Goal: Find specific page/section: Find specific page/section

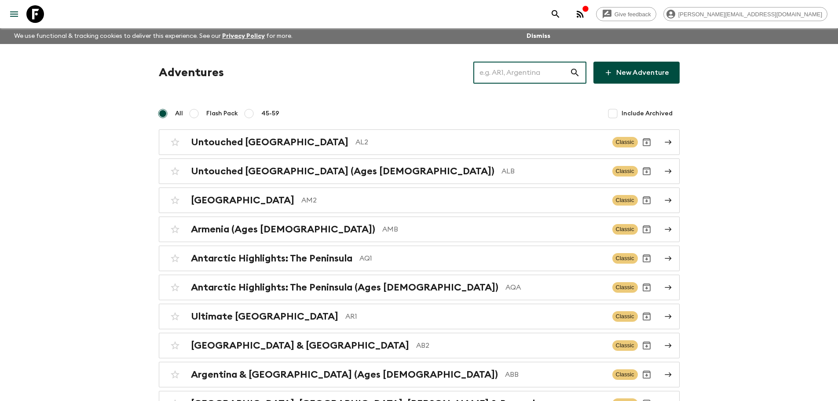
click at [539, 77] on input "text" at bounding box center [522, 72] width 96 height 25
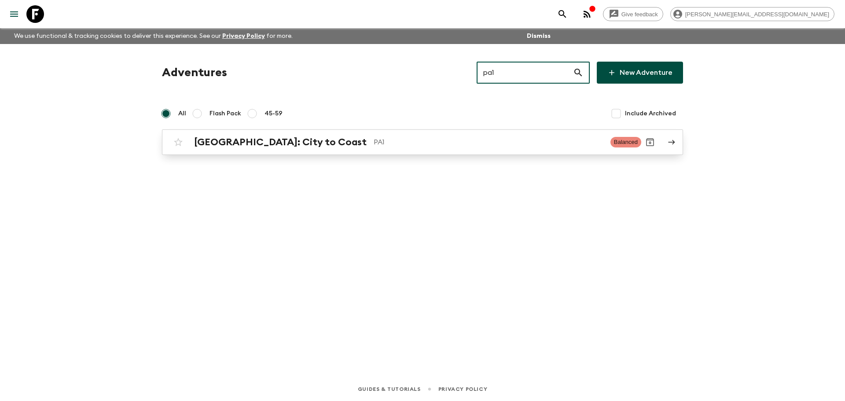
type input "pa1"
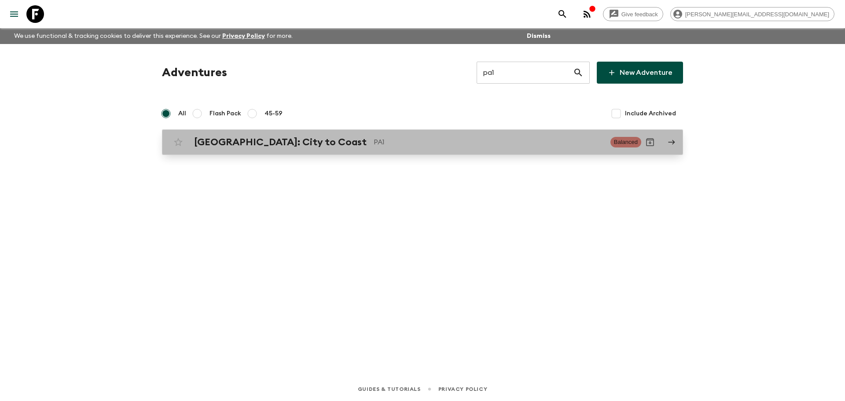
click at [356, 148] on div "[GEOGRAPHIC_DATA]: City to Coast PA1 Balanced" at bounding box center [405, 142] width 472 height 18
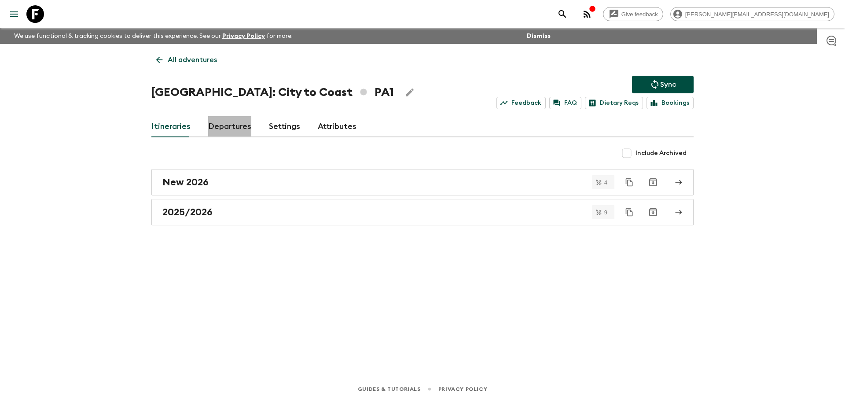
click at [240, 126] on link "Departures" at bounding box center [229, 126] width 43 height 21
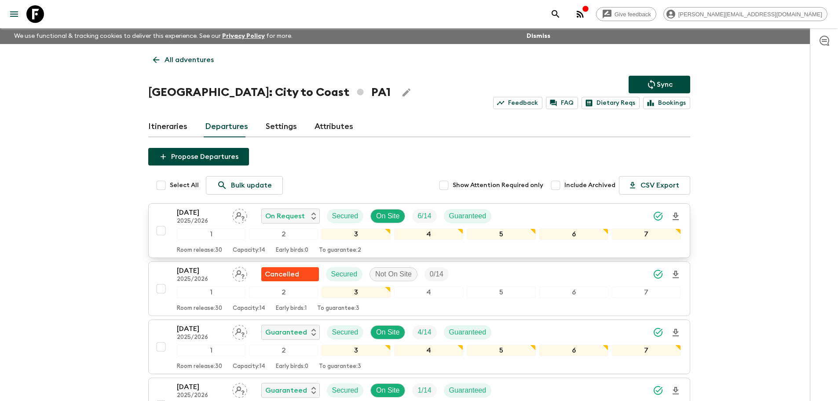
click at [621, 218] on div "13 Sep 2025 2025/2026 On Request Secured On Site 6 / 14 Guaranteed" at bounding box center [429, 216] width 504 height 18
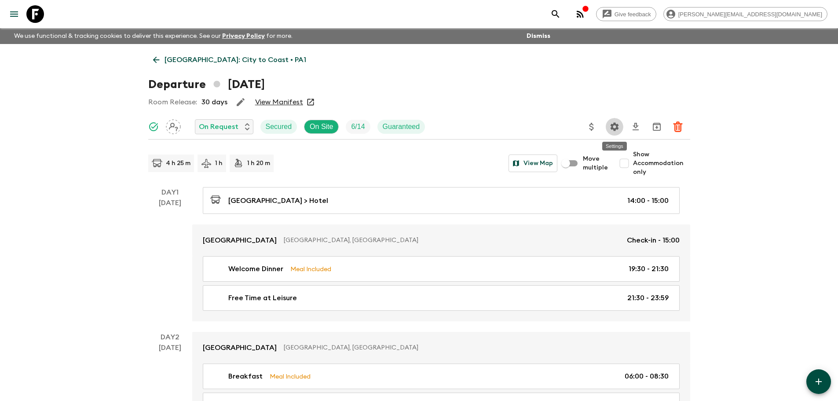
click at [619, 130] on icon "Settings" at bounding box center [615, 126] width 11 height 11
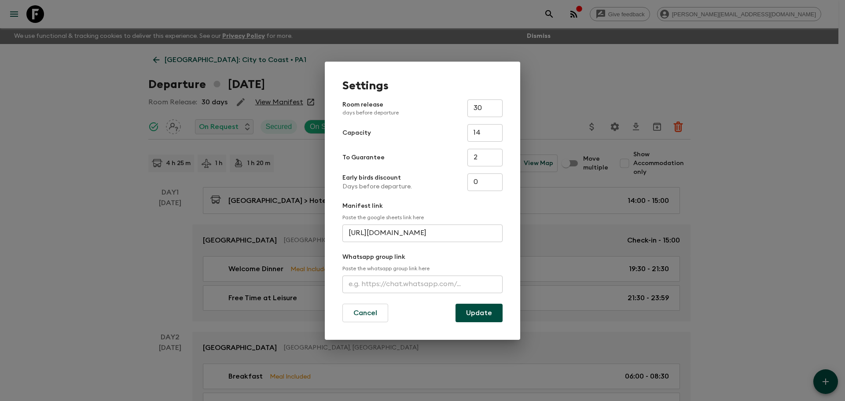
click at [392, 283] on input "text" at bounding box center [422, 285] width 160 height 18
paste input "https://chat.whatsapp.com/DliPTby4Fc8LRVVHiNkptV"
type input "https://chat.whatsapp.com/DliPTby4Fc8LRVVHiNkptV"
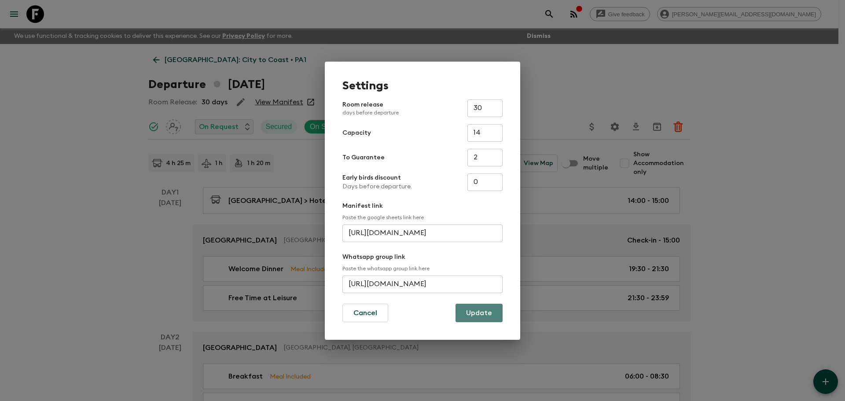
click at [472, 307] on button "Update" at bounding box center [479, 313] width 47 height 18
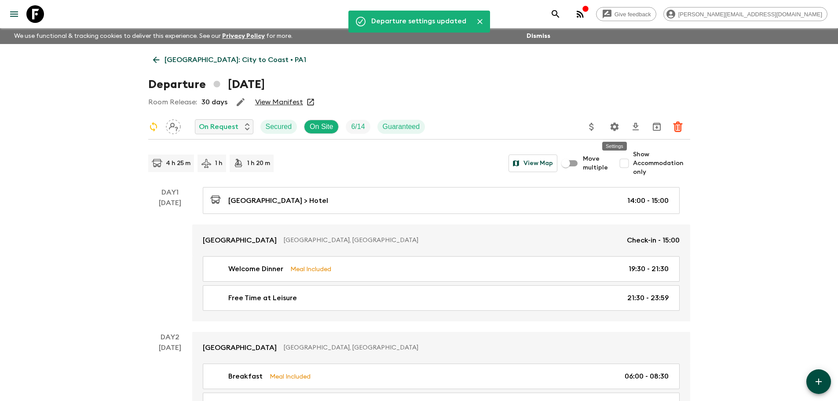
click at [613, 129] on icon "Settings" at bounding box center [614, 126] width 8 height 8
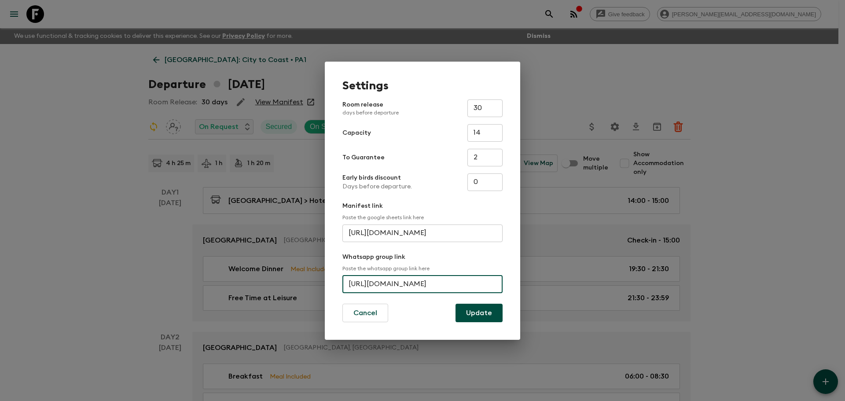
scroll to position [0, 33]
drag, startPoint x: 347, startPoint y: 281, endPoint x: 553, endPoint y: 271, distance: 205.8
click at [553, 271] on div "Settings Room release days before departure 30 ​ Capacity 14 ​ To Guarantee 2 ​…" at bounding box center [422, 200] width 845 height 401
click at [645, 61] on div "Settings Room release days before departure 30 ​ Capacity 14 ​ To Guarantee 2 ​…" at bounding box center [422, 200] width 845 height 401
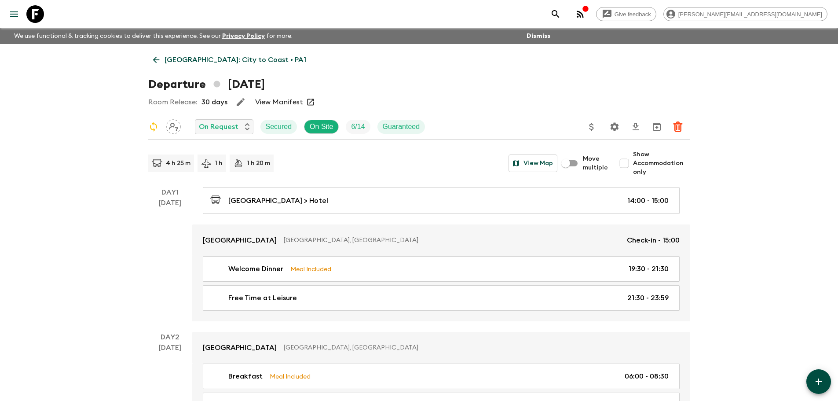
click at [614, 125] on icon "Settings" at bounding box center [614, 126] width 8 height 8
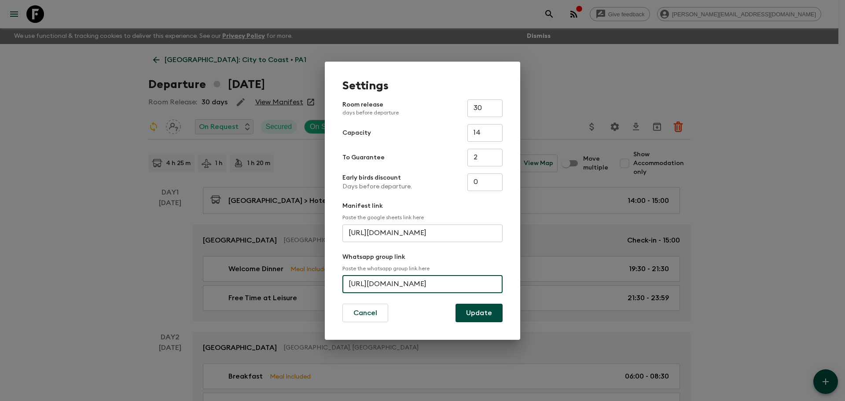
click at [486, 282] on input "https://chat.whatsapp.com/DliPTby4Fc8LRVVHiNkptV" at bounding box center [422, 285] width 160 height 18
click at [556, 100] on div "Settings Room release days before departure 30 ​ Capacity 14 ​ To Guarantee 2 ​…" at bounding box center [422, 200] width 845 height 401
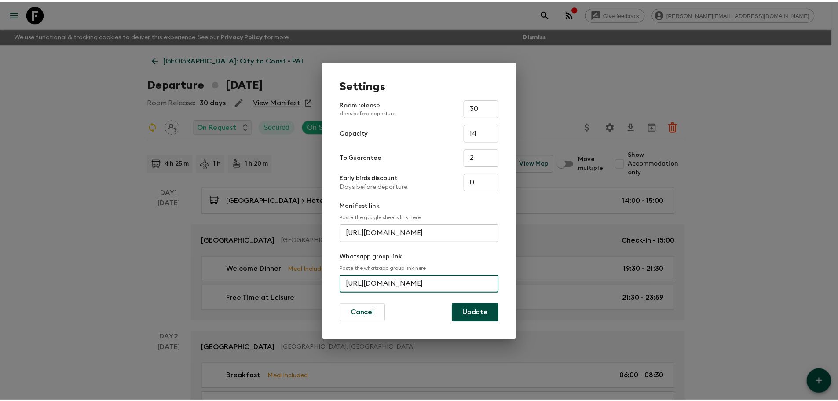
scroll to position [0, 0]
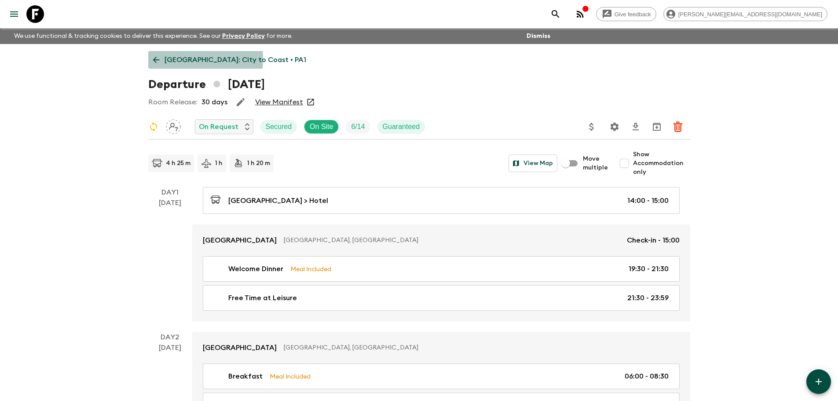
click at [157, 59] on icon at bounding box center [156, 60] width 10 height 10
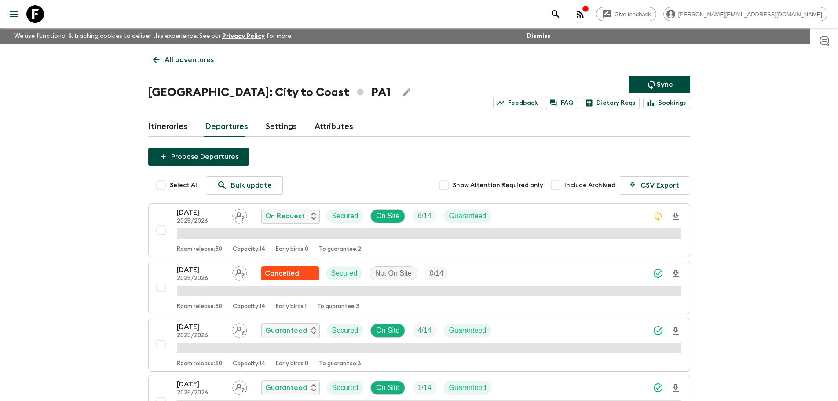
click at [660, 81] on p "Sync" at bounding box center [665, 84] width 16 height 11
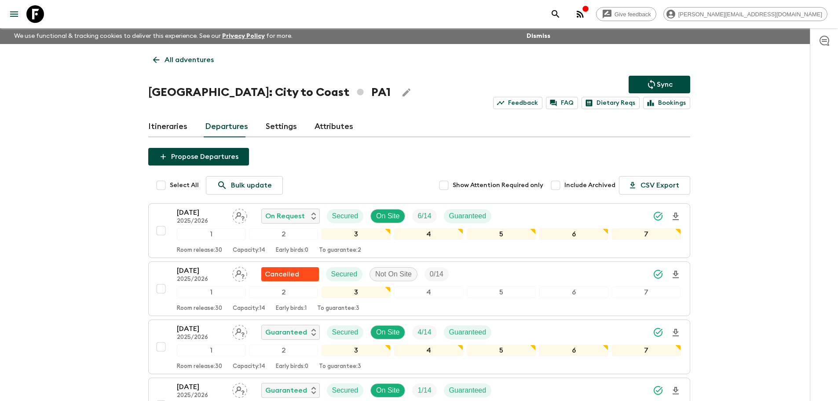
click at [37, 13] on icon at bounding box center [35, 14] width 18 height 18
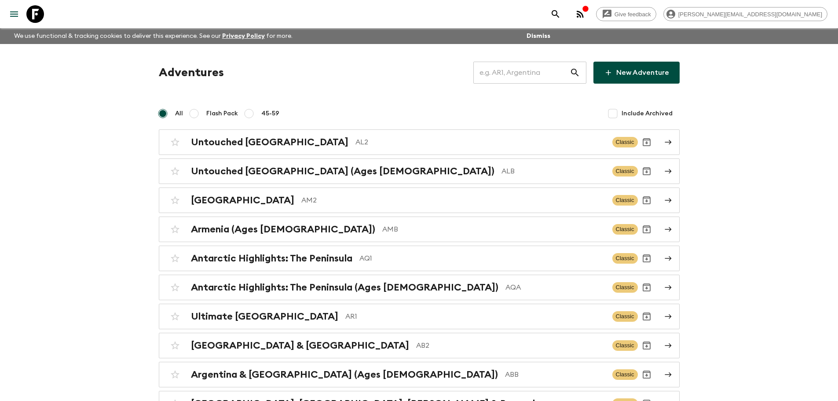
click at [533, 73] on input "text" at bounding box center [522, 72] width 96 height 25
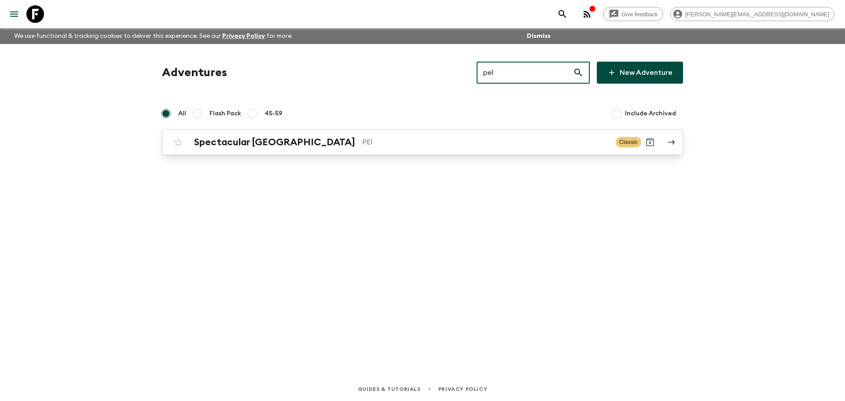
type input "pe1"
click at [499, 139] on p "PE1" at bounding box center [485, 142] width 246 height 11
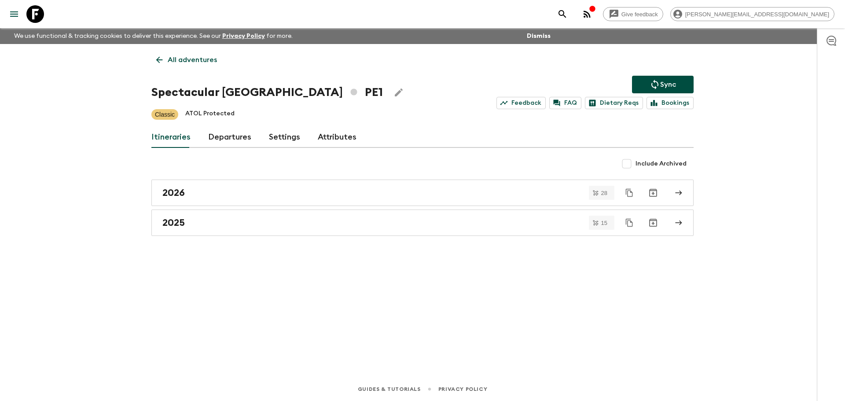
click at [225, 139] on link "Departures" at bounding box center [229, 137] width 43 height 21
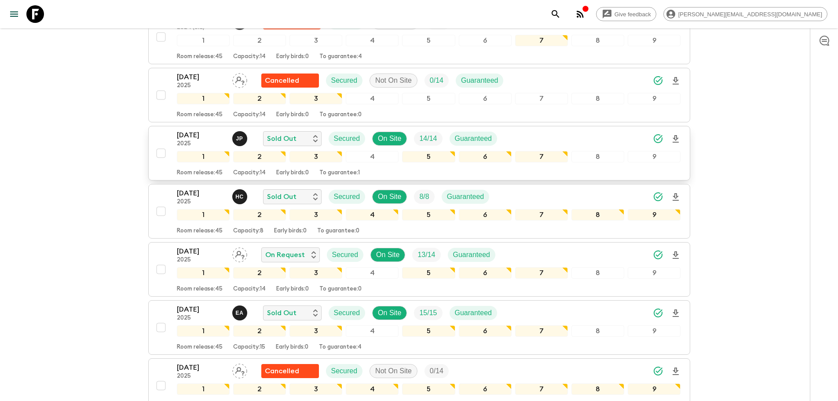
scroll to position [322, 0]
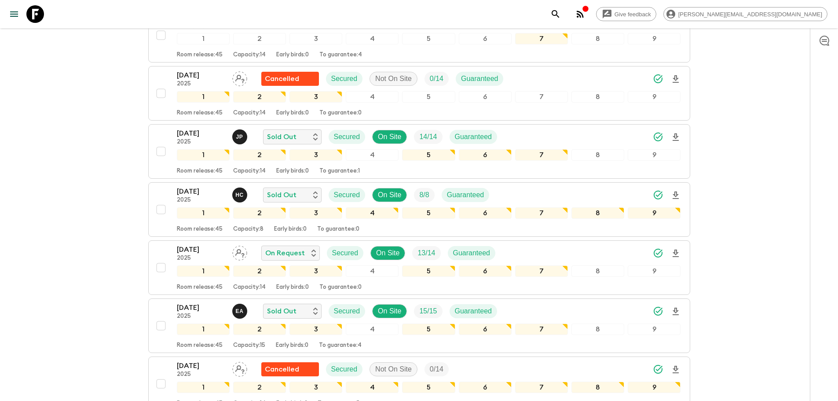
drag, startPoint x: 40, startPoint y: 10, endPoint x: 366, endPoint y: 49, distance: 328.0
click at [42, 11] on icon at bounding box center [35, 14] width 18 height 18
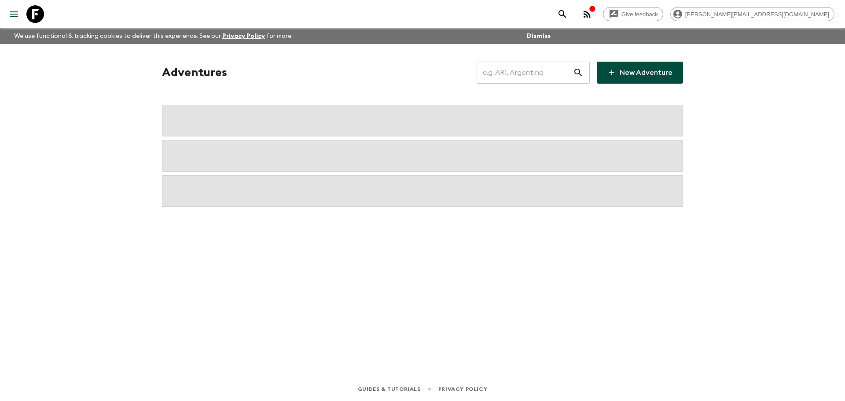
click at [561, 79] on input "text" at bounding box center [525, 72] width 96 height 25
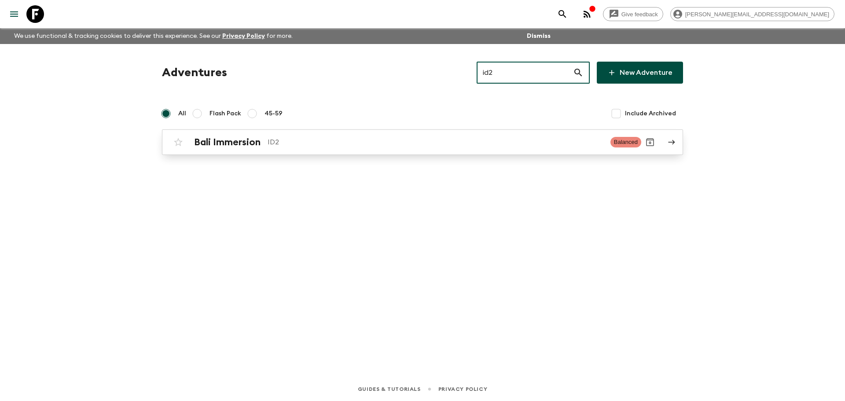
type input "id2"
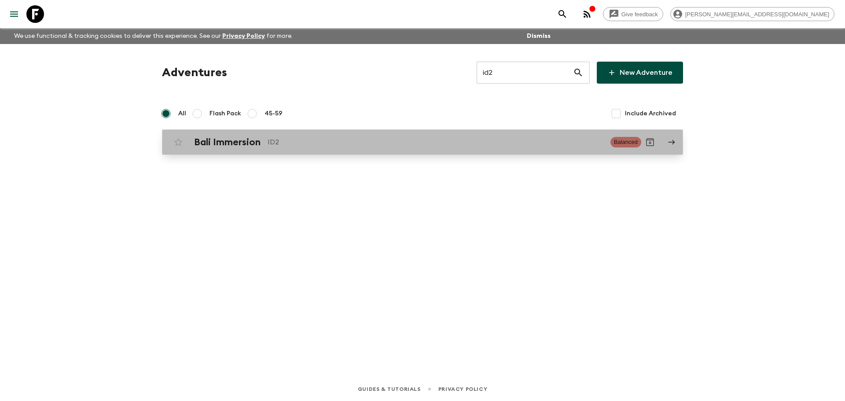
click at [371, 146] on p "ID2" at bounding box center [436, 142] width 336 height 11
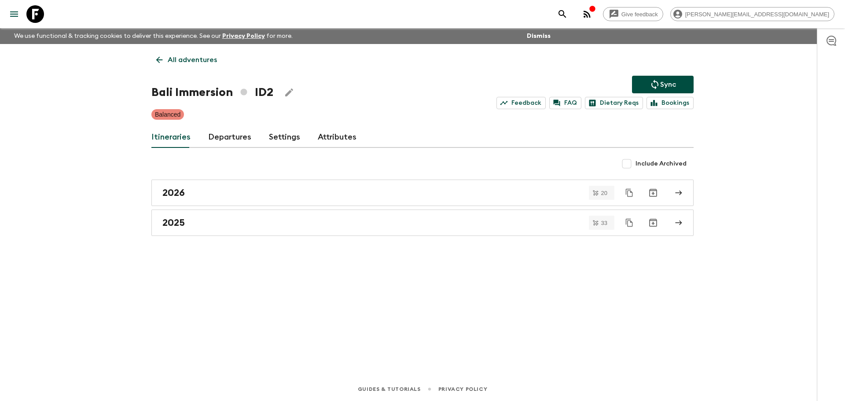
click at [219, 130] on link "Departures" at bounding box center [229, 137] width 43 height 21
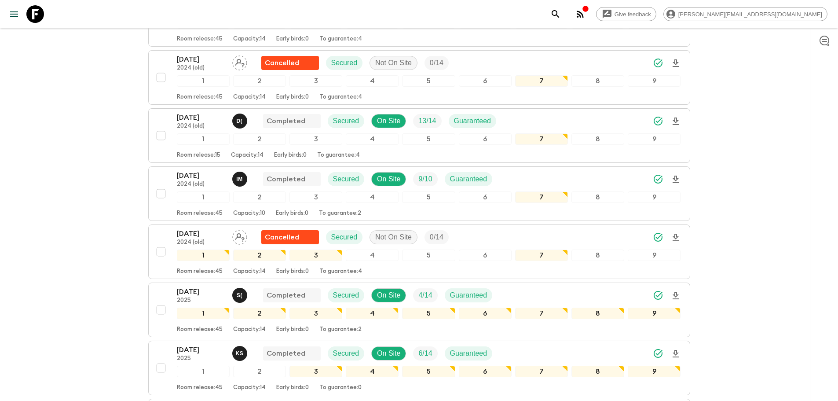
scroll to position [2221, 0]
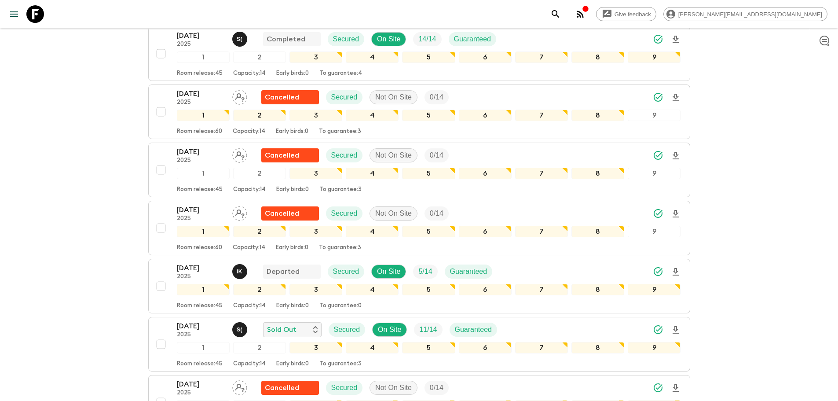
drag, startPoint x: 40, startPoint y: 12, endPoint x: 105, endPoint y: 22, distance: 65.4
click at [40, 12] on icon at bounding box center [35, 14] width 18 height 18
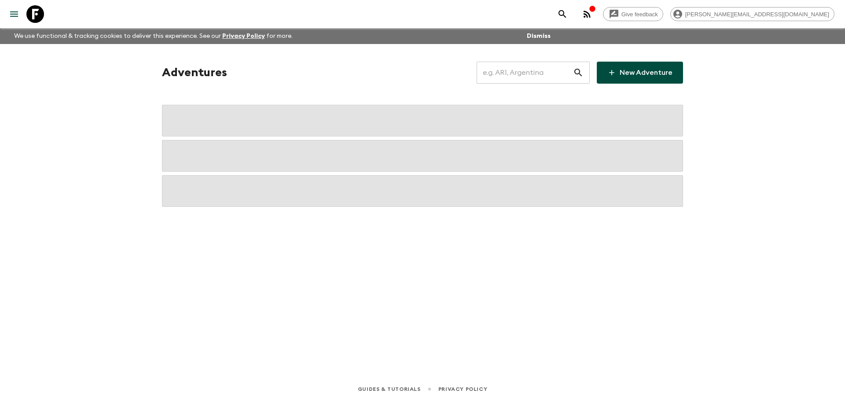
click at [526, 78] on input "text" at bounding box center [525, 72] width 96 height 25
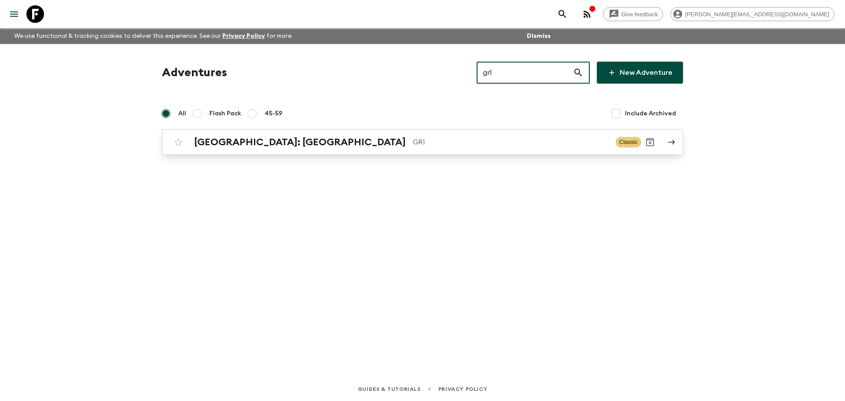
type input "gr1"
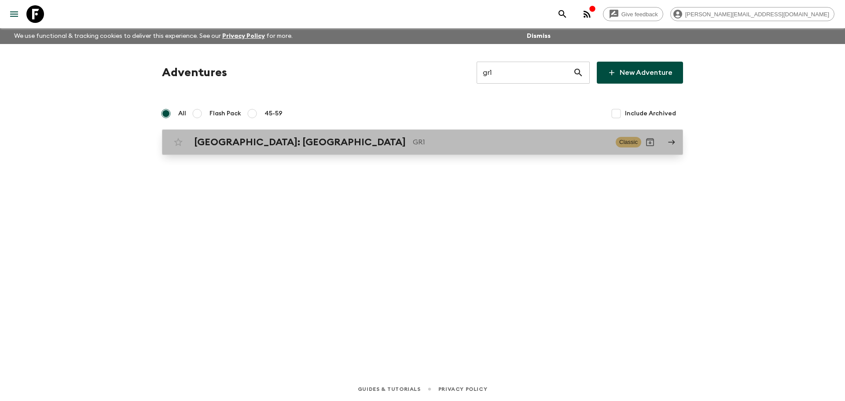
click at [492, 142] on p "GR1" at bounding box center [511, 142] width 196 height 11
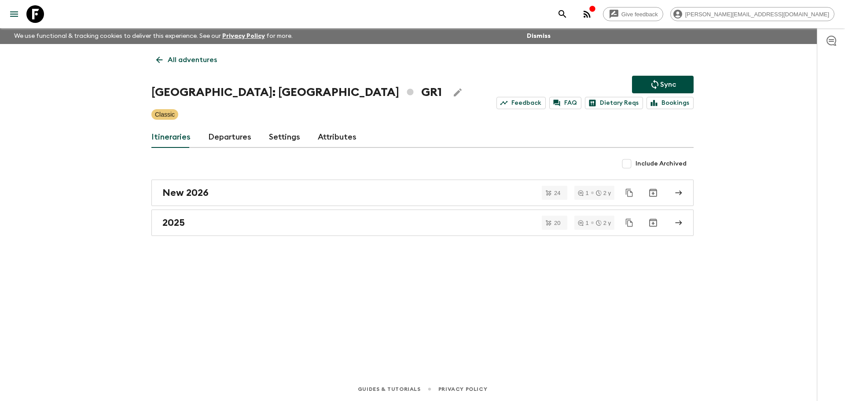
click at [239, 140] on link "Departures" at bounding box center [229, 137] width 43 height 21
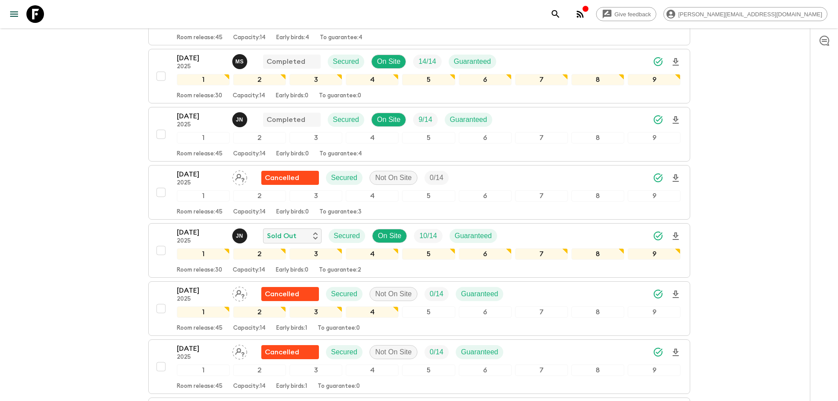
scroll to position [401, 0]
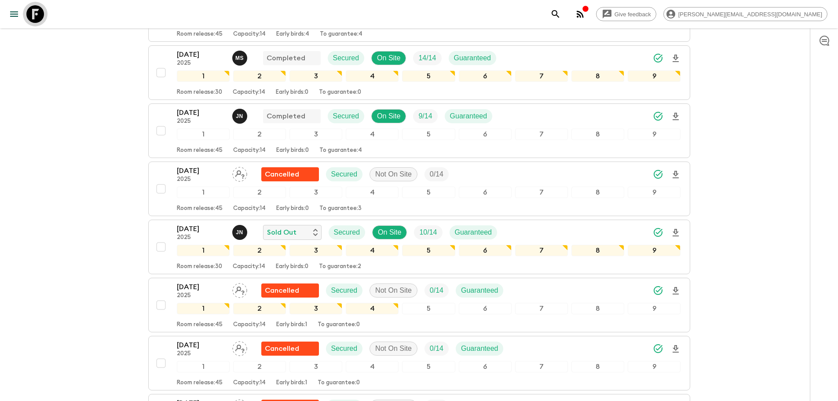
click at [37, 15] on icon at bounding box center [35, 14] width 18 height 18
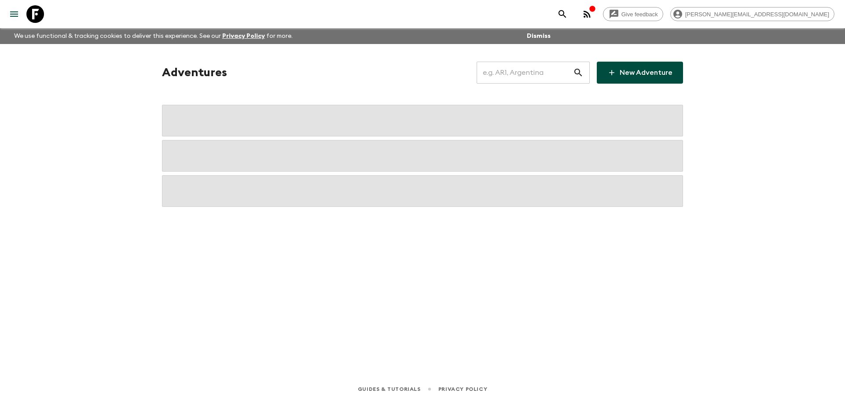
click at [533, 69] on input "text" at bounding box center [525, 72] width 96 height 25
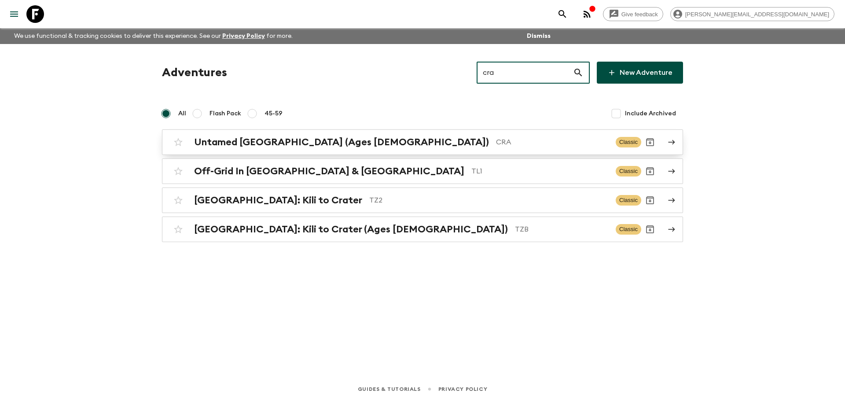
type input "cra"
click at [496, 140] on p "CRA" at bounding box center [552, 142] width 113 height 11
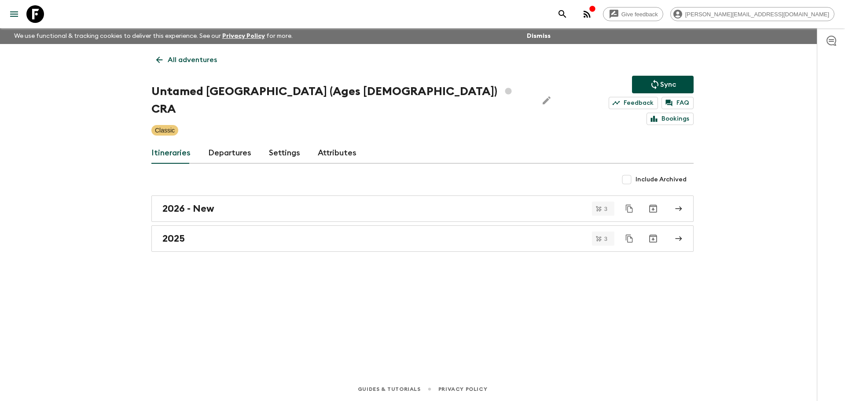
click at [227, 143] on link "Departures" at bounding box center [229, 153] width 43 height 21
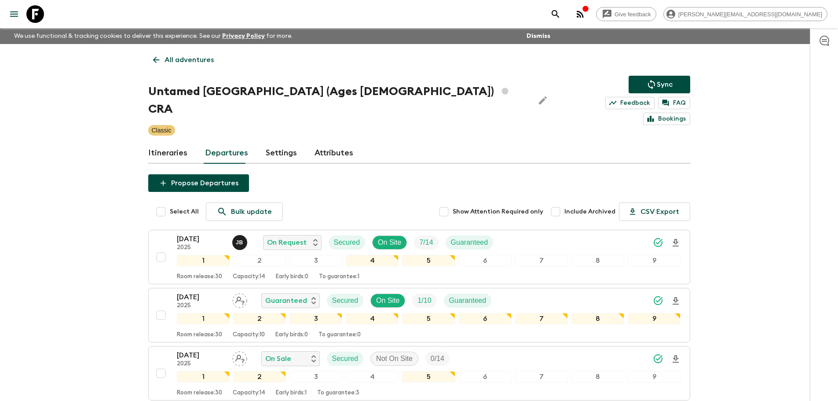
click at [39, 13] on icon at bounding box center [35, 14] width 18 height 18
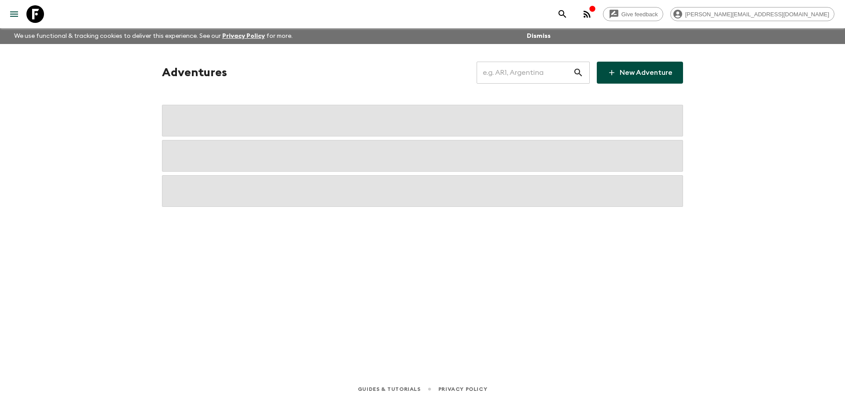
click at [551, 73] on input "text" at bounding box center [525, 72] width 96 height 25
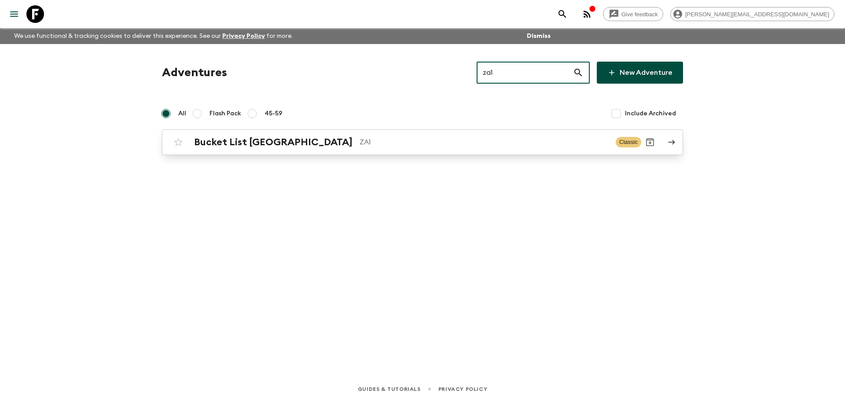
type input "za1"
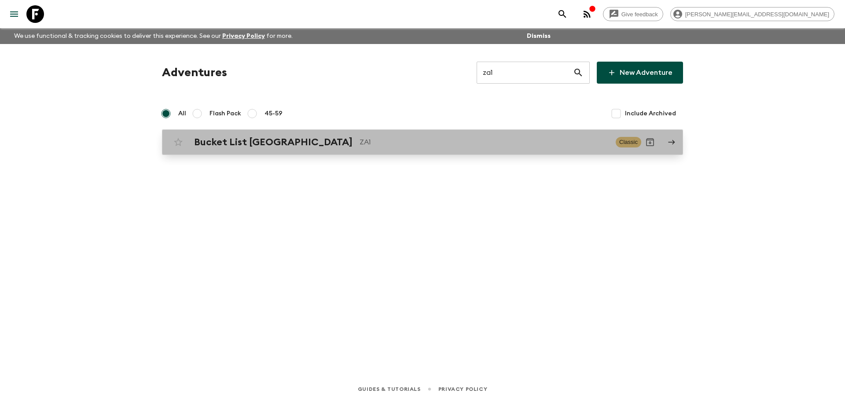
click at [386, 146] on p "ZA1" at bounding box center [484, 142] width 249 height 11
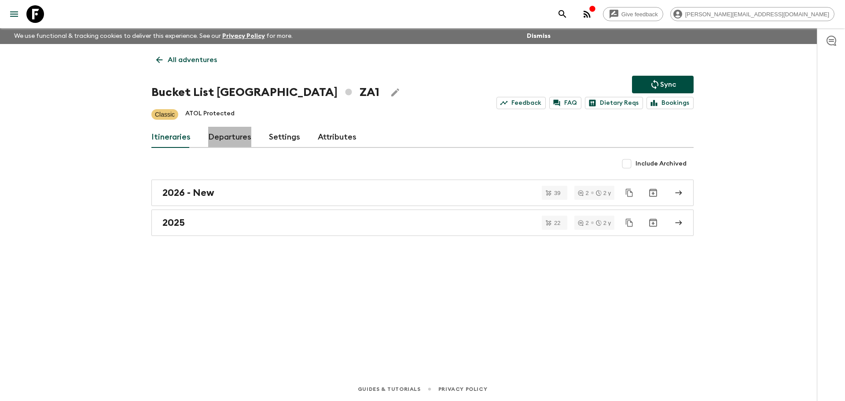
click at [227, 136] on link "Departures" at bounding box center [229, 137] width 43 height 21
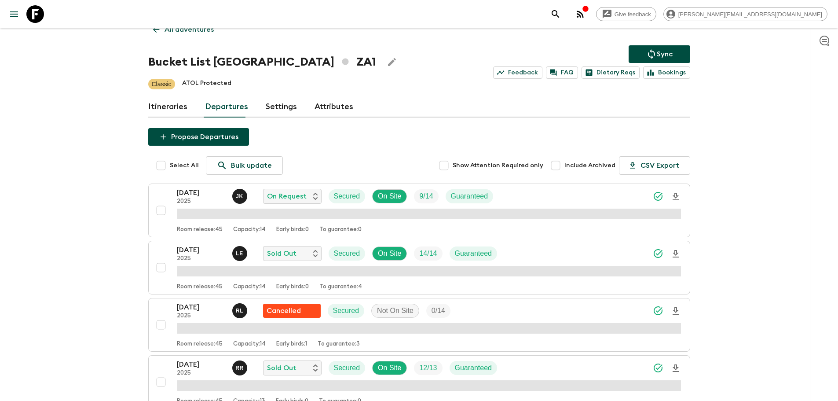
scroll to position [43, 0]
